Goal: Task Accomplishment & Management: Manage account settings

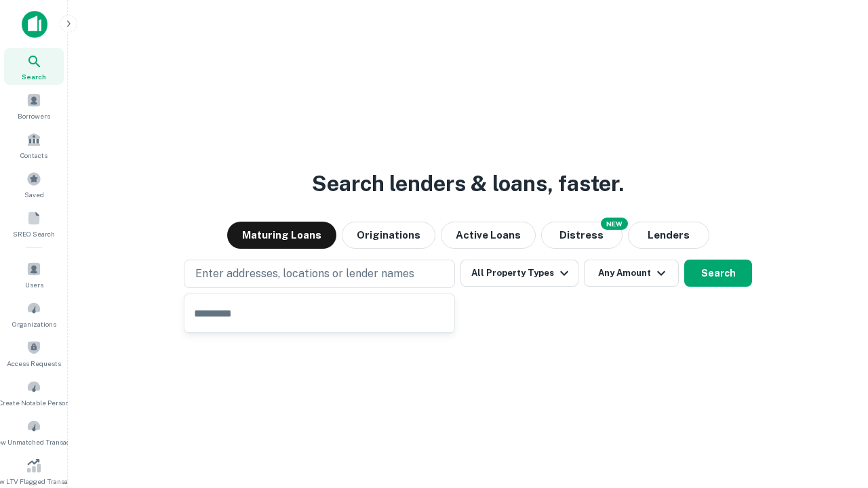
type input "**********"
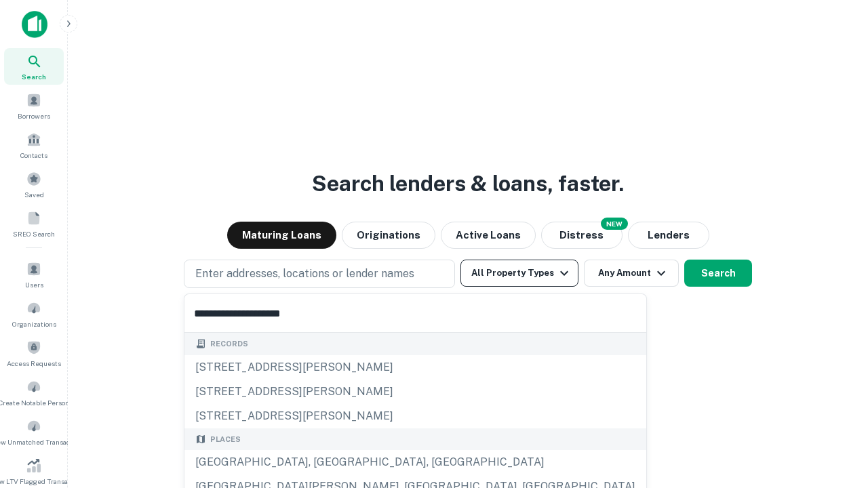
click at [519, 273] on button "All Property Types" at bounding box center [519, 273] width 118 height 27
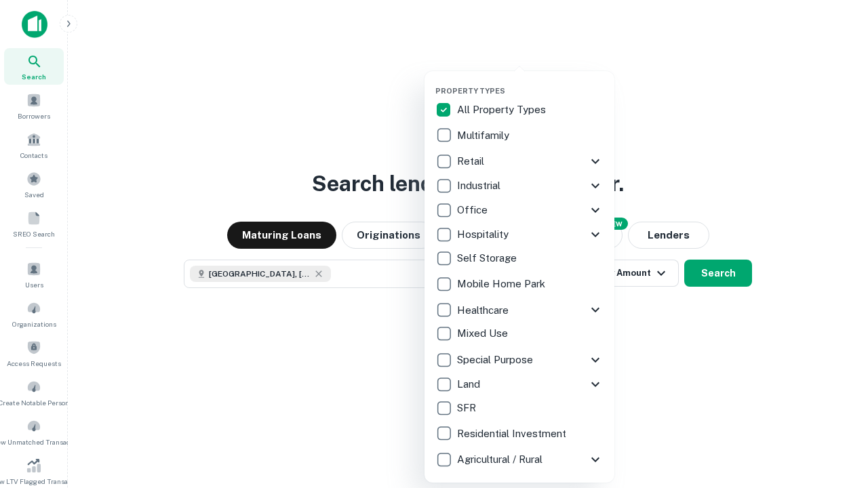
click at [530, 82] on button "button" at bounding box center [530, 82] width 190 height 1
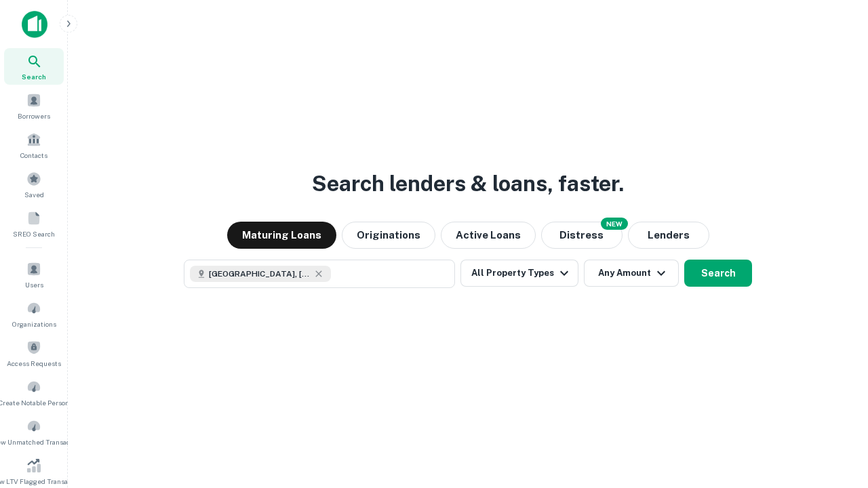
scroll to position [22, 0]
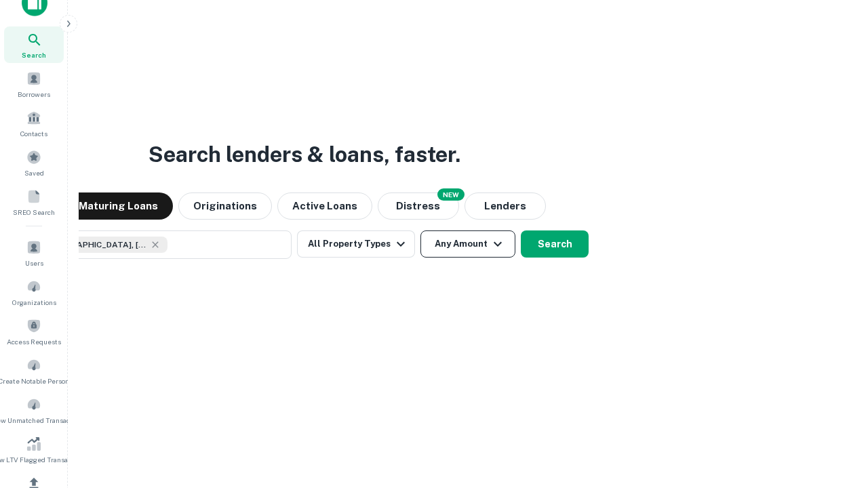
click at [420, 230] on button "Any Amount" at bounding box center [467, 243] width 95 height 27
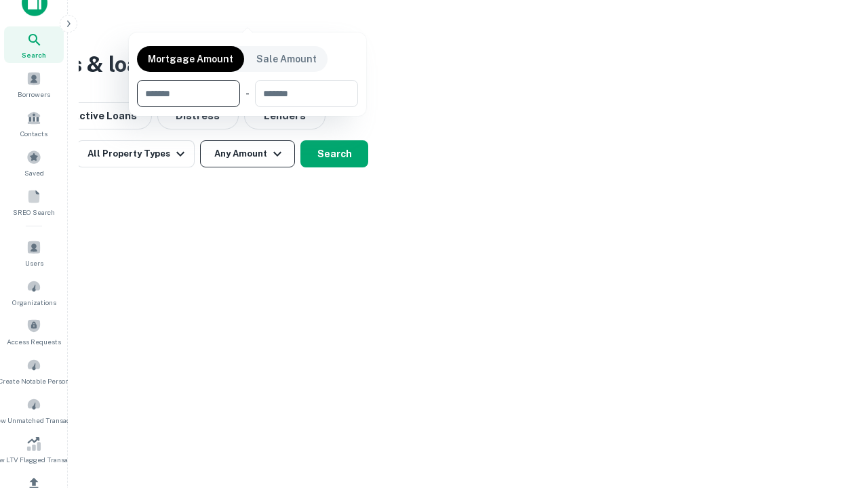
scroll to position [162, 0]
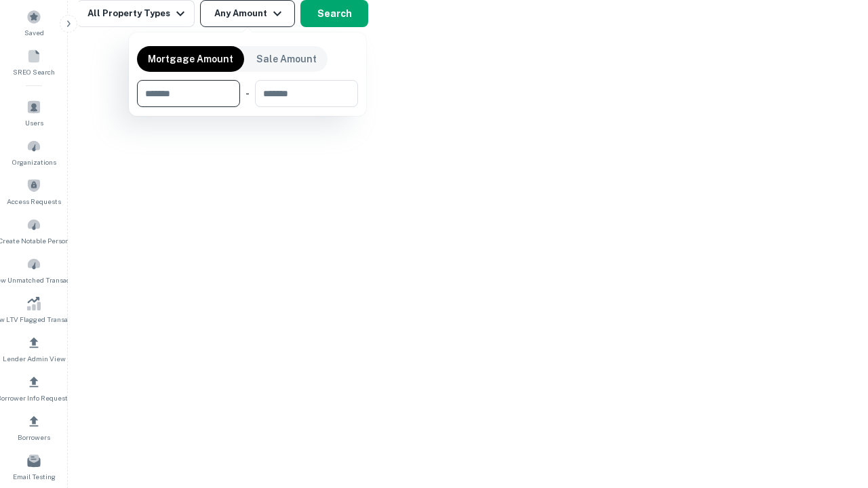
type input "*******"
click at [247, 107] on button "button" at bounding box center [247, 107] width 221 height 1
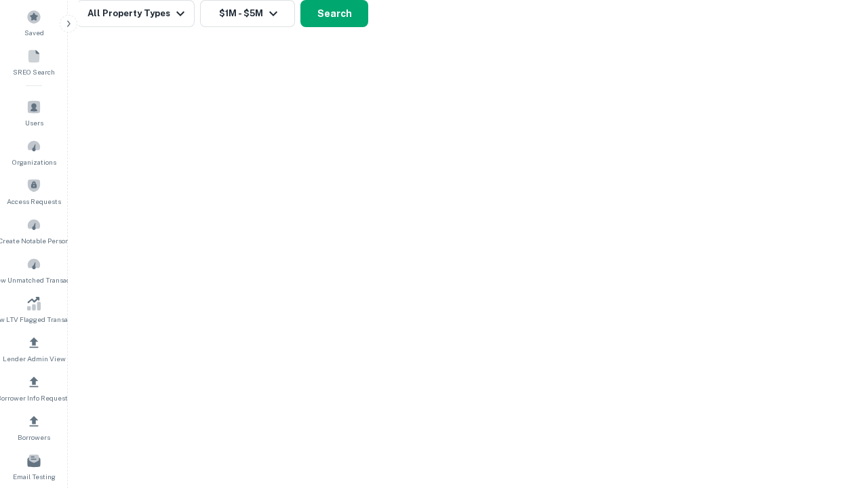
scroll to position [7, 250]
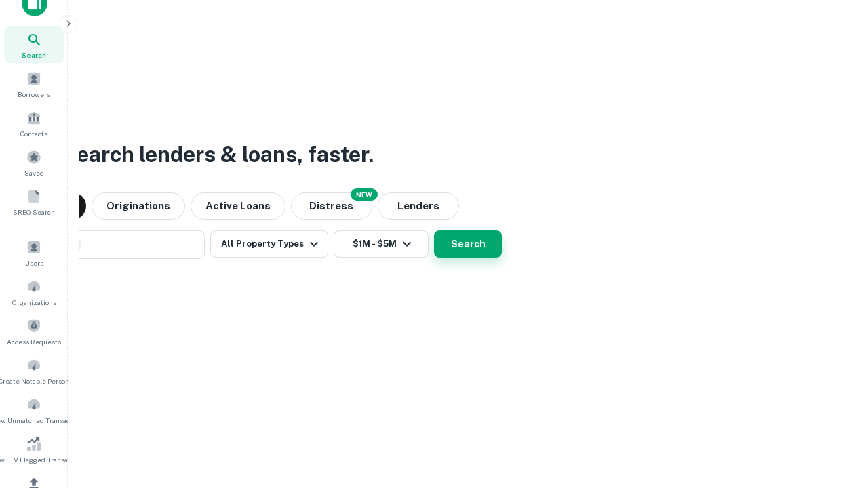
click at [434, 230] on button "Search" at bounding box center [468, 243] width 68 height 27
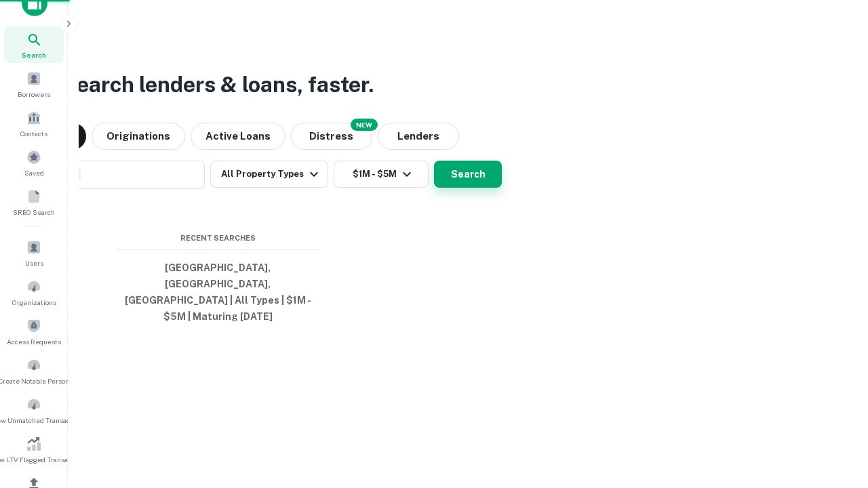
scroll to position [44, 384]
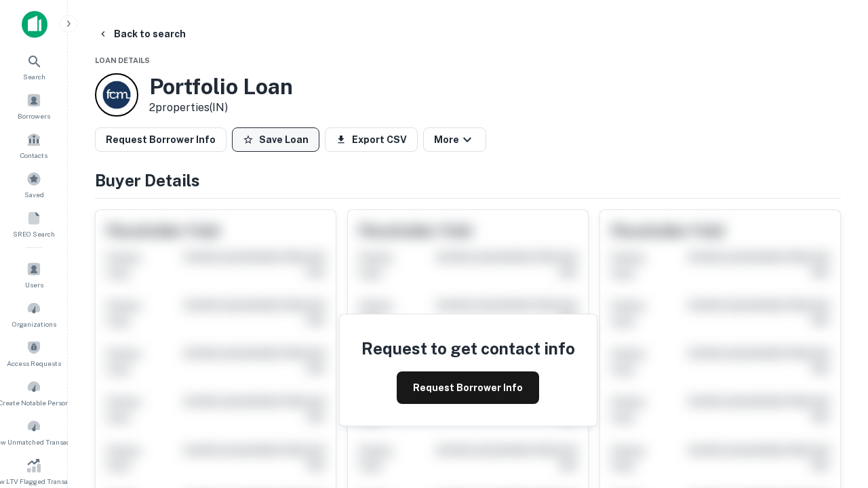
click at [275, 140] on button "Save Loan" at bounding box center [275, 139] width 87 height 24
click at [279, 140] on button "Loan Saved" at bounding box center [279, 139] width 94 height 24
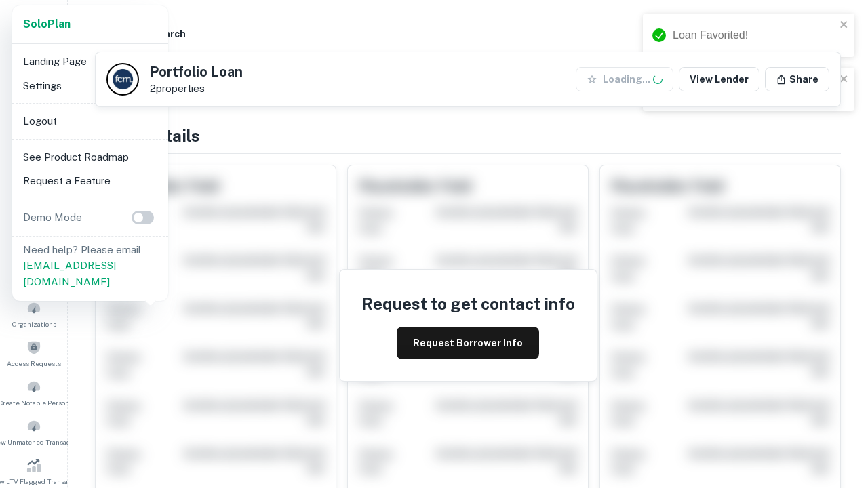
scroll to position [472, 0]
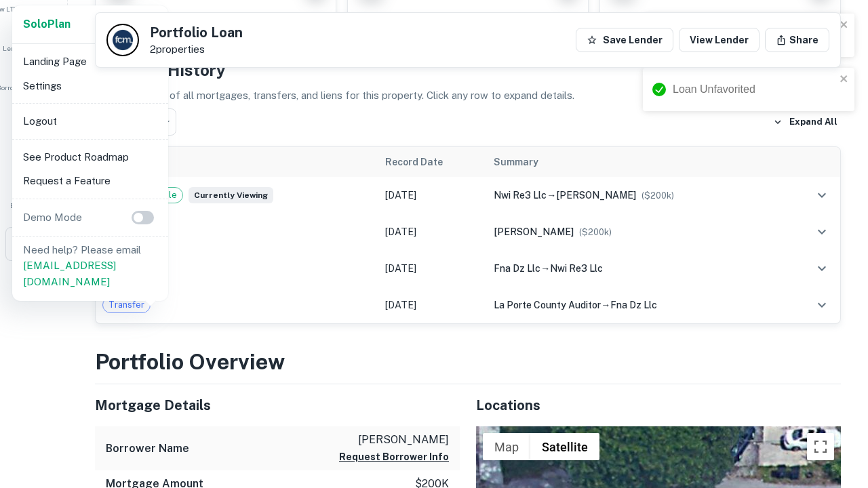
click at [89, 121] on li "Logout" at bounding box center [90, 121] width 145 height 24
